Goal: Task Accomplishment & Management: Complete application form

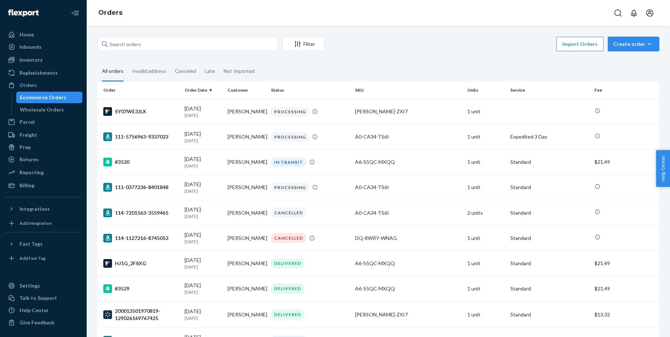
click at [624, 47] on div "Create order" at bounding box center [633, 43] width 40 height 7
click at [624, 60] on button "Ecommerce order" at bounding box center [620, 53] width 64 height 16
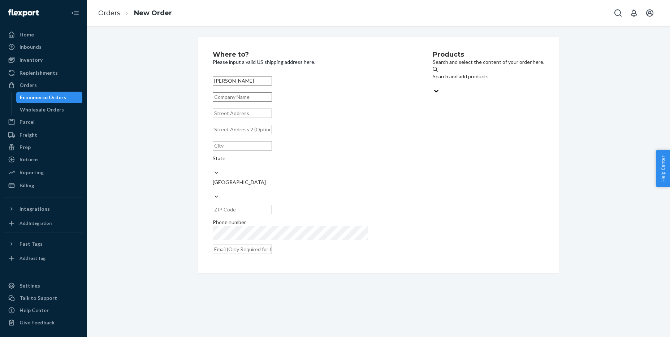
type input "[PERSON_NAME]"
click at [238, 118] on input "text" at bounding box center [242, 113] width 59 height 9
paste input "[STREET_ADDRESS][PERSON_NAME]"
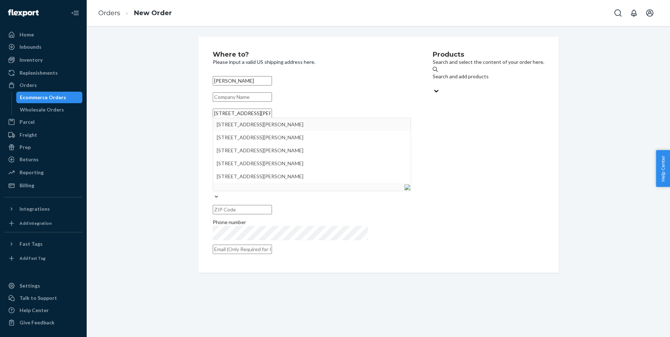
type input "[STREET_ADDRESS][PERSON_NAME]"
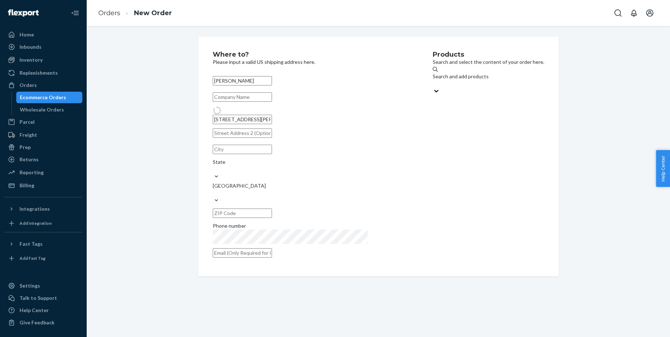
type input "[GEOGRAPHIC_DATA]"
type input "98579"
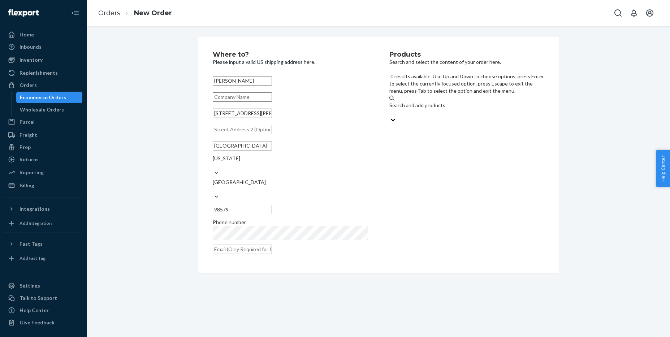
click at [415, 102] on div "Search and add products" at bounding box center [466, 105] width 155 height 7
click at [390, 109] on input "0 results available. Use Up and Down to choose options, press Enter to select t…" at bounding box center [389, 112] width 1 height 7
type input "ben"
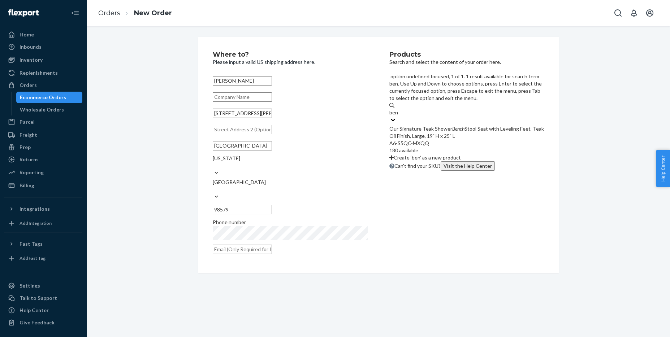
click at [427, 125] on div "Our Signature Teak Shower Bench Stool Seat with Leveling Feet, Teak Oil Finish,…" at bounding box center [466, 132] width 155 height 14
click at [398, 109] on input "ben" at bounding box center [393, 112] width 9 height 7
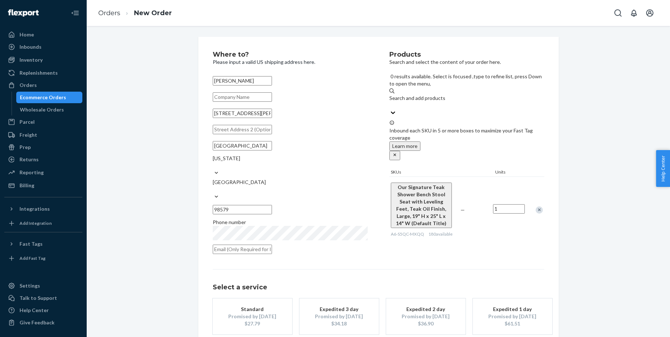
click at [267, 306] on div "Standard" at bounding box center [252, 309] width 58 height 7
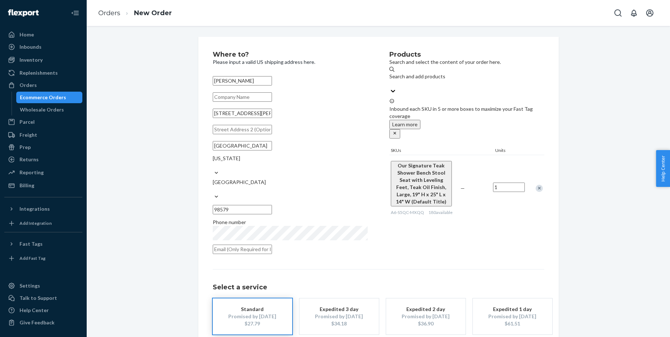
scroll to position [27, 0]
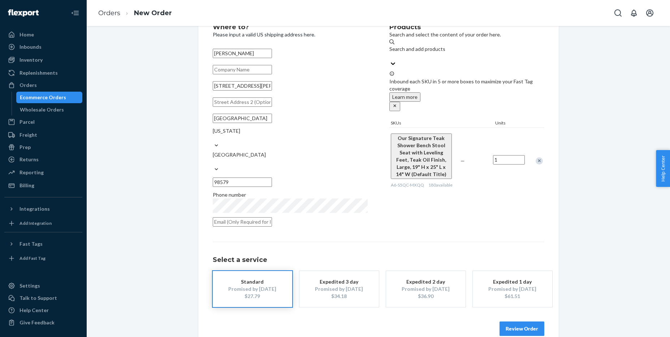
click at [521, 322] on button "Review Order" at bounding box center [521, 329] width 45 height 14
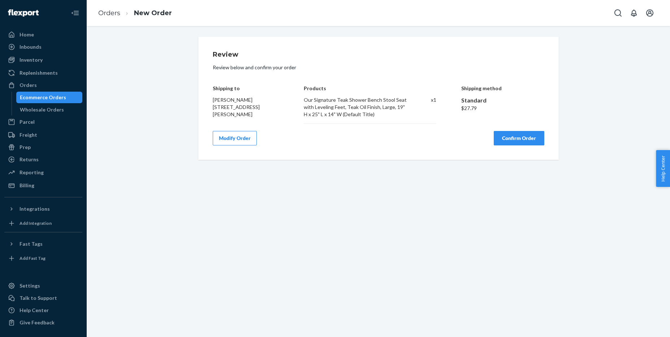
click at [498, 140] on button "Confirm Order" at bounding box center [518, 138] width 51 height 14
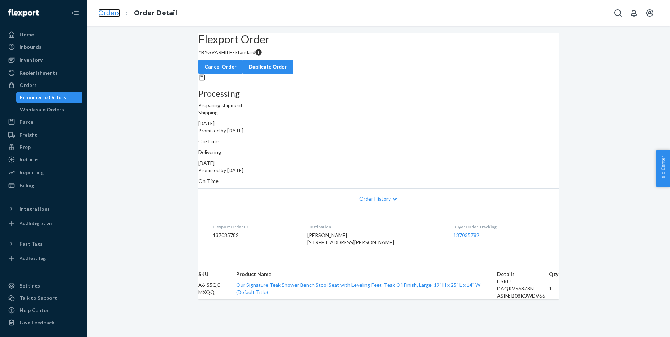
click at [109, 11] on link "Orders" at bounding box center [109, 13] width 22 height 8
